Goal: Task Accomplishment & Management: Complete application form

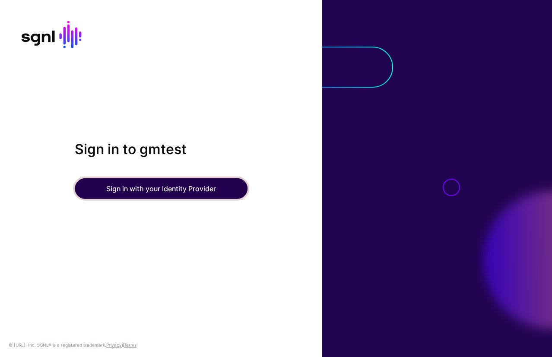
click at [151, 189] on button "Sign in with your Identity Provider" at bounding box center [161, 188] width 173 height 21
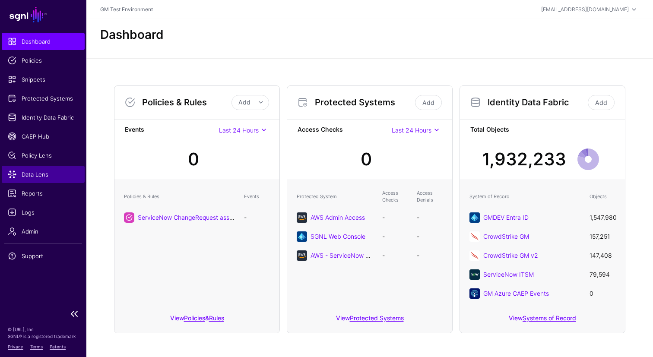
click at [26, 174] on span "Data Lens" at bounding box center [43, 174] width 71 height 9
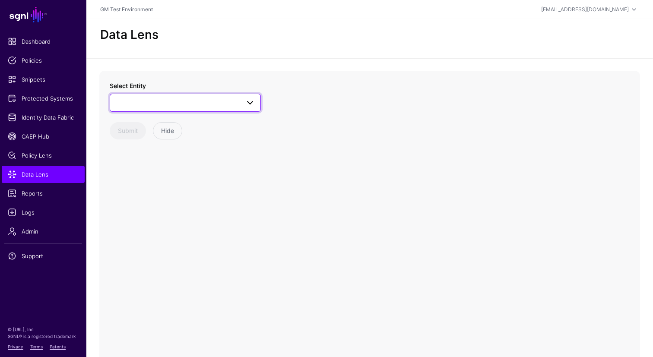
click at [167, 103] on span at bounding box center [185, 103] width 140 height 10
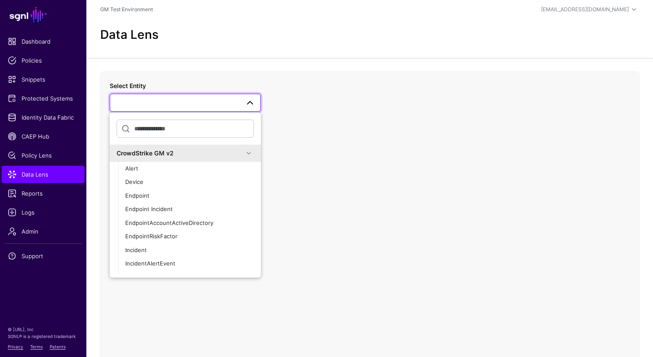
click at [167, 103] on span at bounding box center [185, 103] width 140 height 10
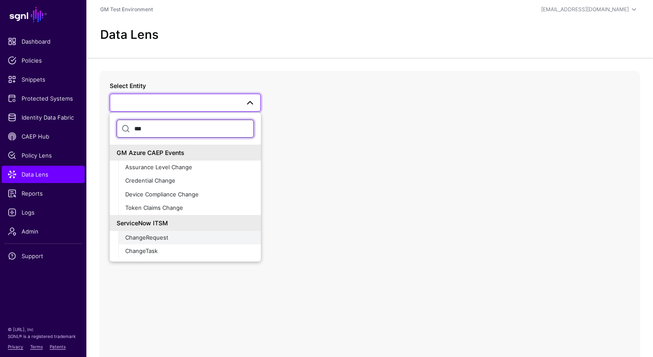
type input "***"
click at [148, 237] on span "ChangeRequest" at bounding box center [146, 237] width 43 height 7
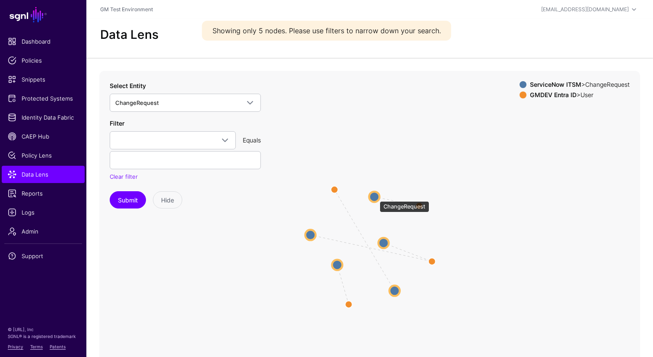
click at [375, 197] on circle at bounding box center [374, 197] width 10 height 10
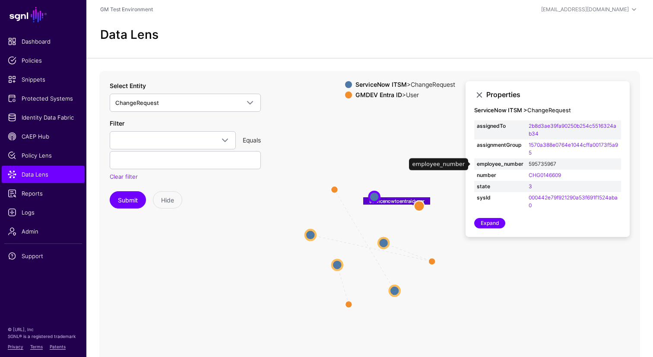
click at [540, 166] on link "595735967" at bounding box center [542, 164] width 28 height 6
type input "*********"
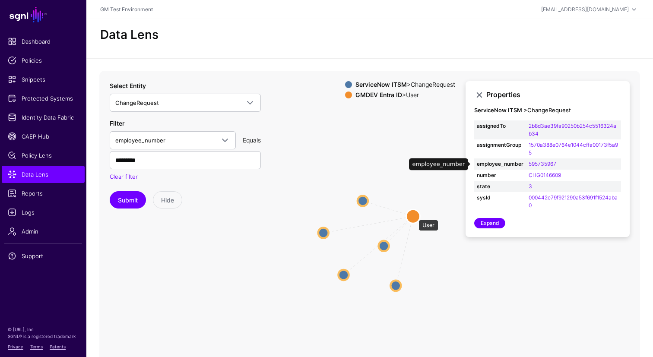
click at [414, 215] on circle at bounding box center [413, 216] width 14 height 14
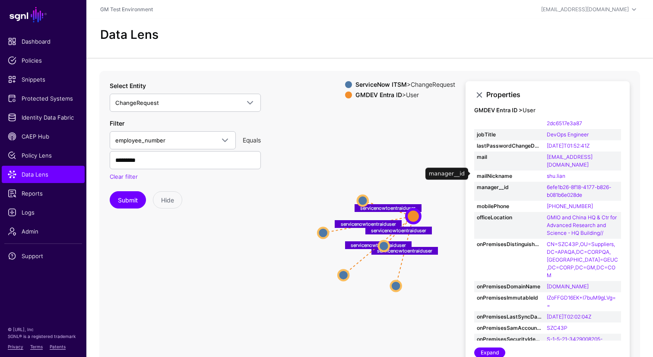
scroll to position [178, 0]
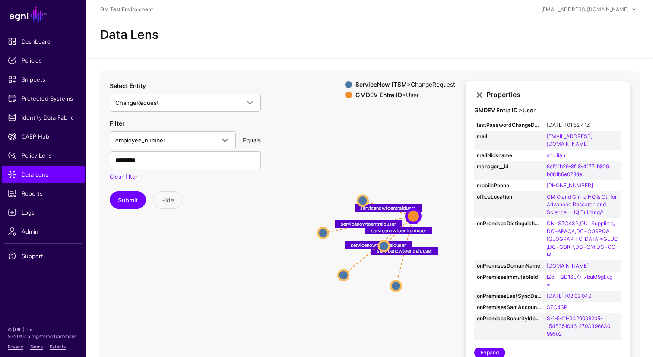
click at [32, 120] on span "Identity Data Fabric" at bounding box center [43, 117] width 71 height 9
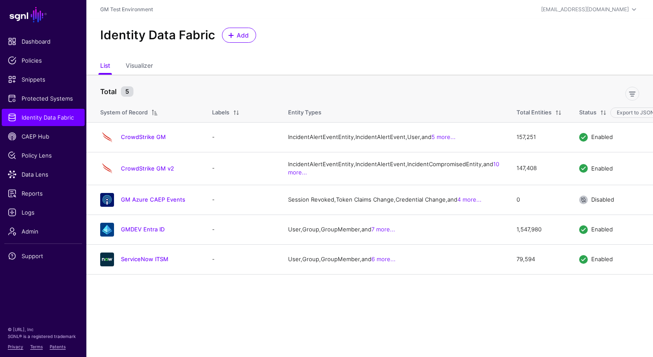
click at [142, 262] on link "ServiceNow ITSM" at bounding box center [144, 259] width 47 height 7
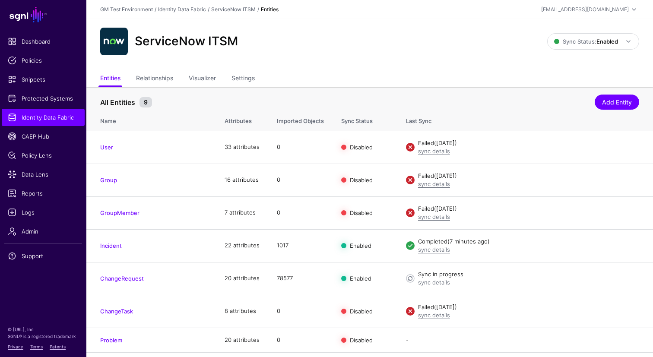
scroll to position [4, 0]
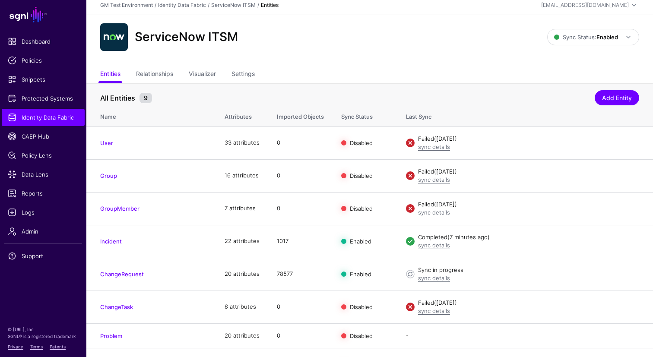
click at [122, 273] on link "ChangeRequest" at bounding box center [122, 274] width 44 height 7
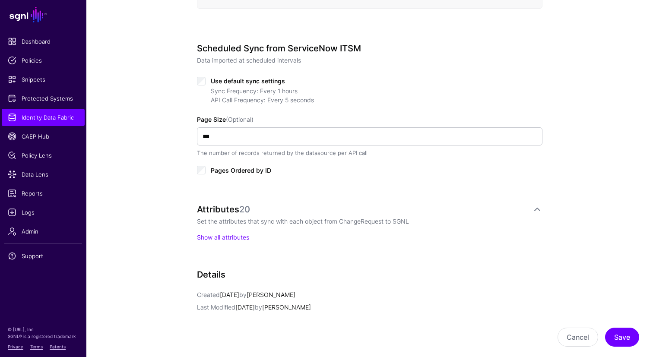
scroll to position [411, 0]
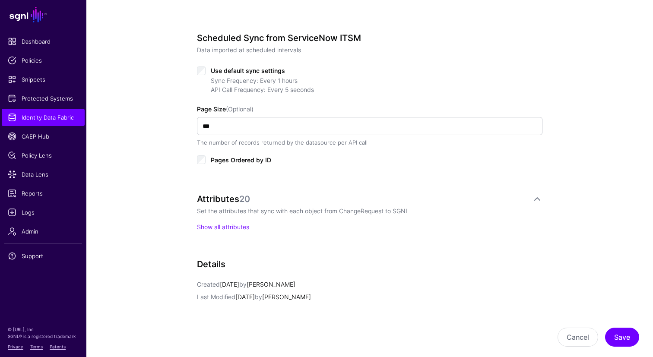
click at [227, 228] on link "Show all attributes" at bounding box center [223, 226] width 52 height 7
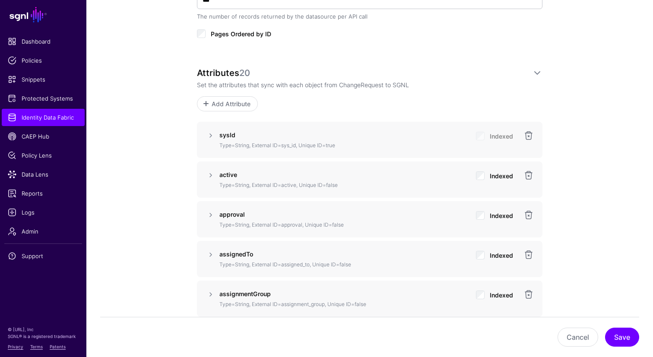
scroll to position [545, 0]
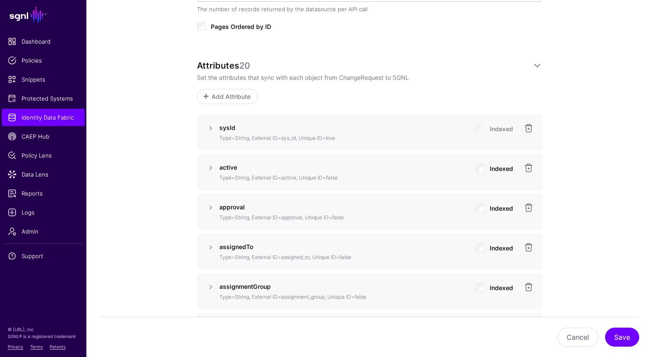
click at [208, 97] on span at bounding box center [205, 96] width 7 height 7
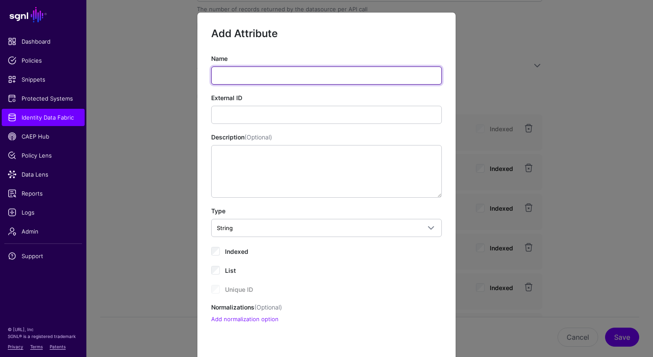
click at [236, 75] on input "Name" at bounding box center [326, 75] width 230 height 18
drag, startPoint x: 558, startPoint y: 123, endPoint x: 211, endPoint y: 76, distance: 350.7
click at [211, 76] on input "*********" at bounding box center [326, 75] width 230 height 18
type input "*********"
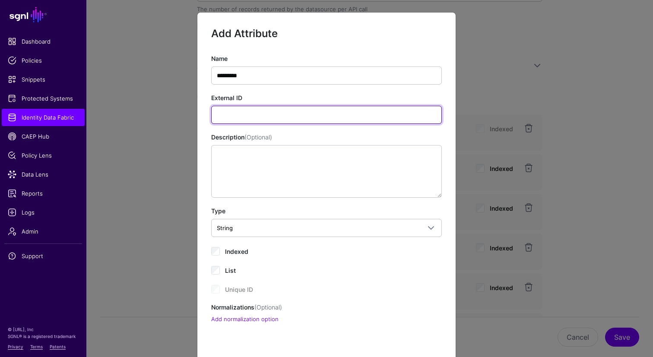
click at [239, 119] on input "External ID" at bounding box center [326, 115] width 230 height 18
paste input "*********"
type input "*********"
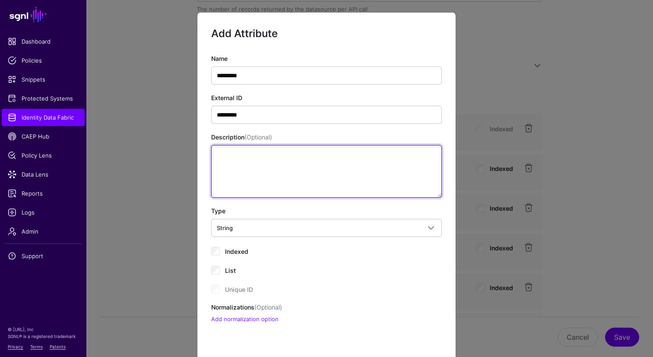
click at [243, 173] on textarea "Description (Optional)" at bounding box center [326, 171] width 230 height 53
type textarea "*********"
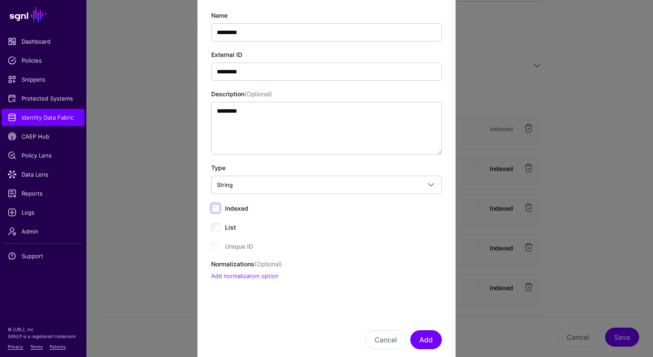
scroll to position [62, 0]
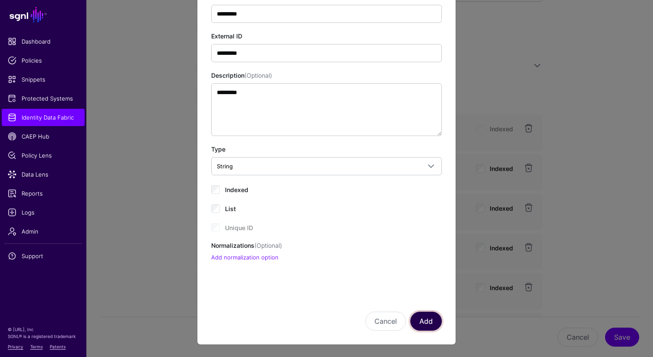
click at [427, 321] on button "Add" at bounding box center [426, 321] width 32 height 19
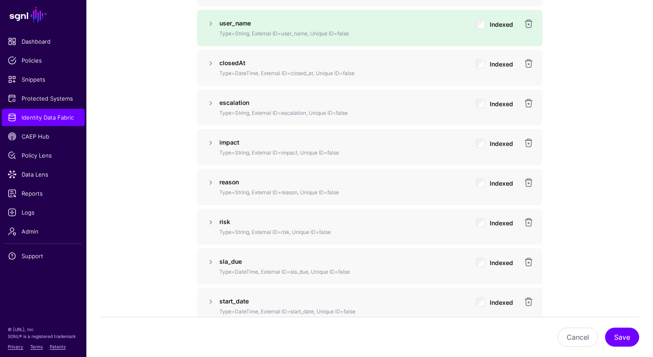
scroll to position [1095, 0]
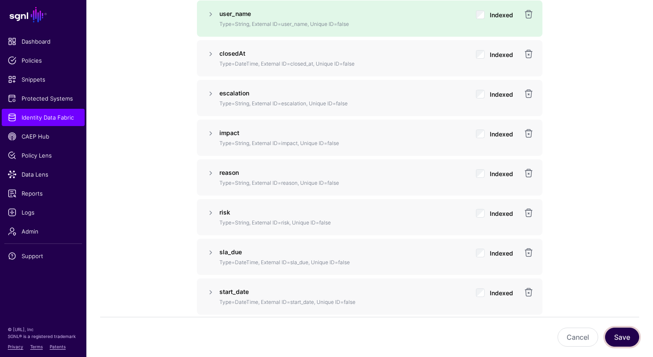
click at [551, 339] on button "Save" at bounding box center [622, 337] width 34 height 19
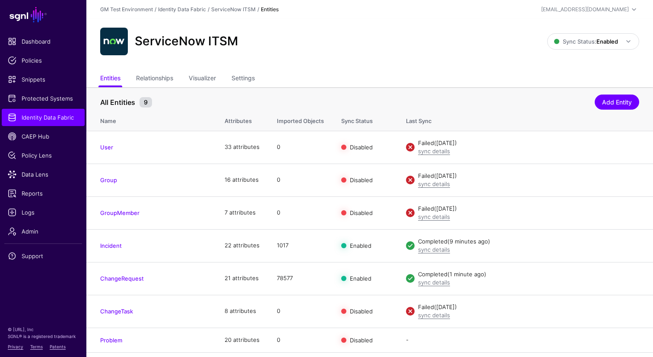
click at [248, 79] on link "Settings" at bounding box center [242, 79] width 23 height 16
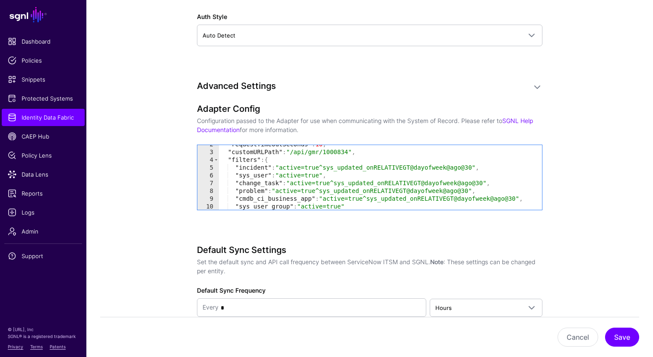
scroll to position [16, 0]
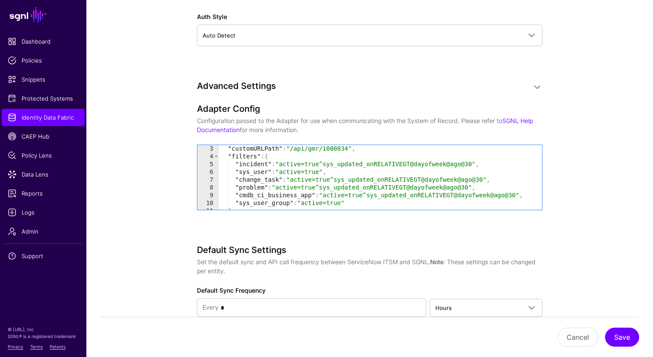
click at [29, 174] on span "Data Lens" at bounding box center [43, 174] width 71 height 9
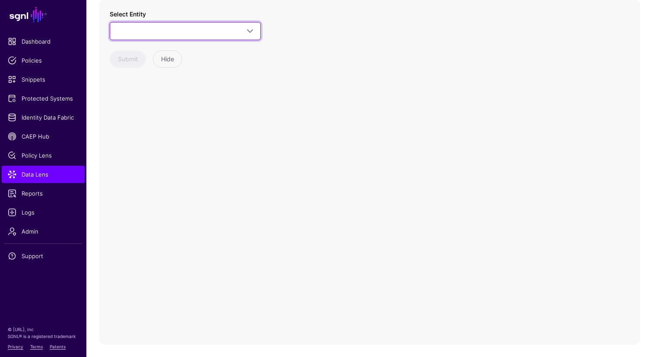
click at [250, 32] on span at bounding box center [250, 31] width 10 height 10
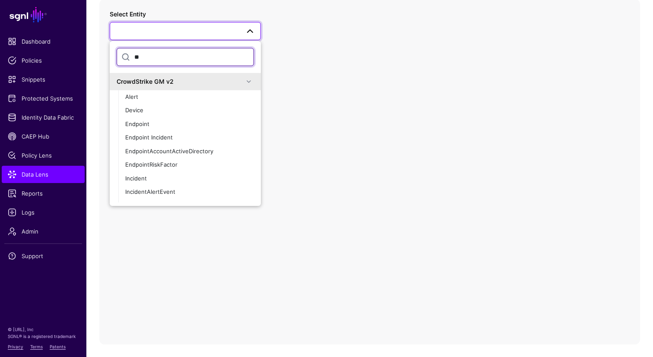
type input "***"
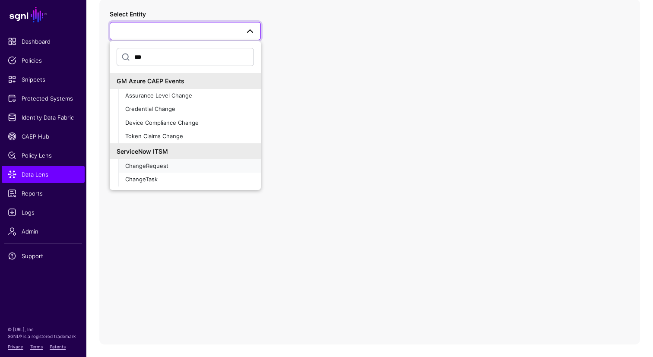
click at [152, 165] on span "ChangeRequest" at bounding box center [146, 165] width 43 height 7
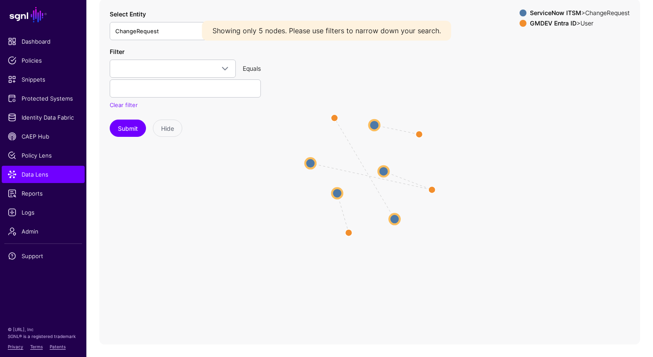
click at [384, 171] on circle at bounding box center [383, 171] width 10 height 10
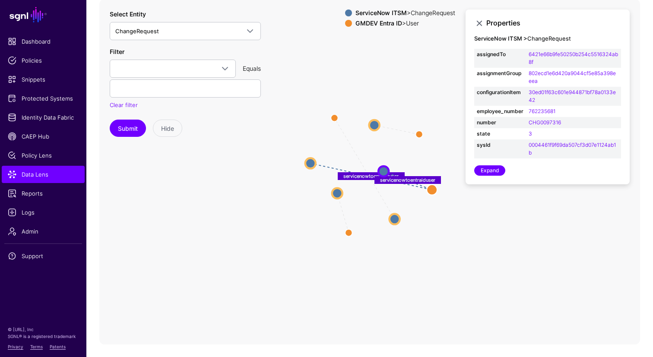
click at [375, 124] on circle at bounding box center [374, 125] width 10 height 10
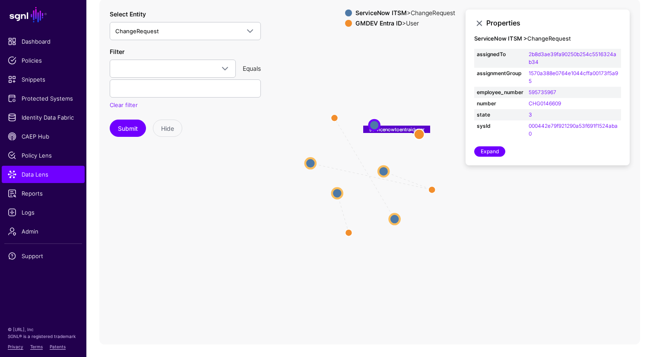
click at [396, 219] on circle at bounding box center [394, 219] width 10 height 10
click at [30, 116] on span "Identity Data Fabric" at bounding box center [43, 117] width 71 height 9
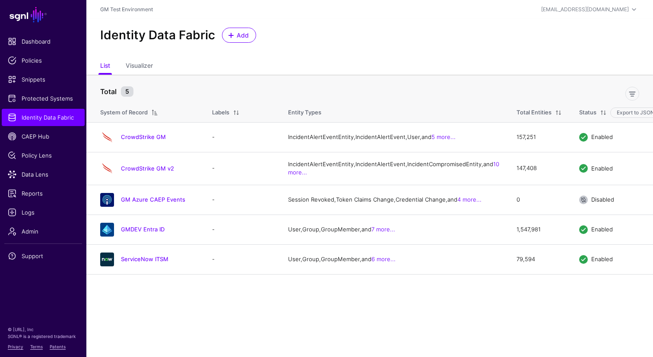
click at [139, 262] on link "ServiceNow ITSM" at bounding box center [144, 259] width 47 height 7
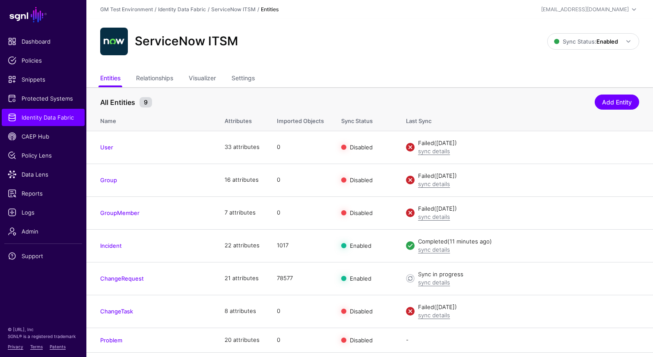
click at [126, 279] on link "ChangeRequest" at bounding box center [122, 278] width 44 height 7
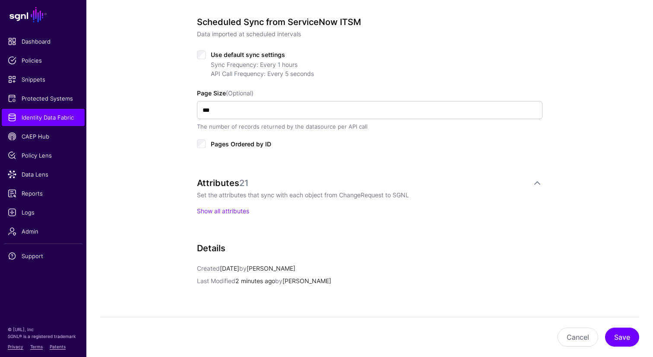
scroll to position [432, 0]
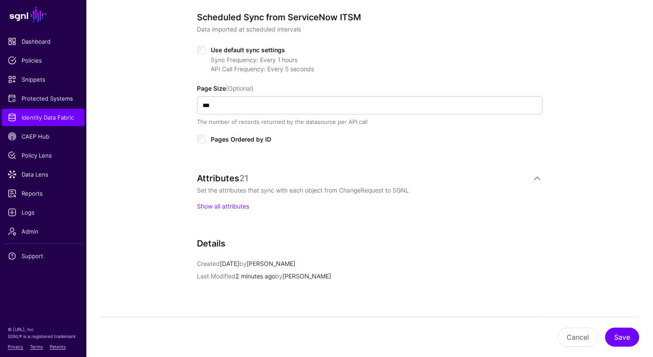
click at [222, 206] on link "Show all attributes" at bounding box center [223, 205] width 52 height 7
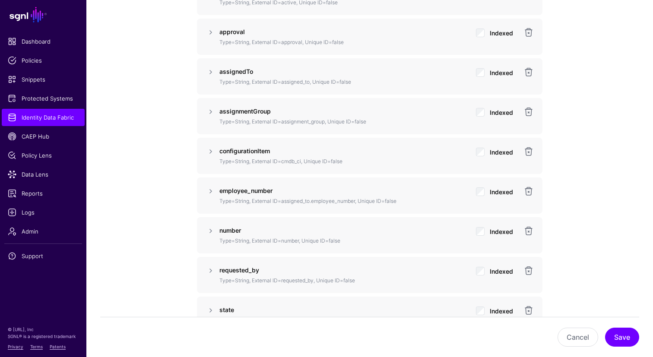
scroll to position [736, 0]
